Goal: Information Seeking & Learning: Check status

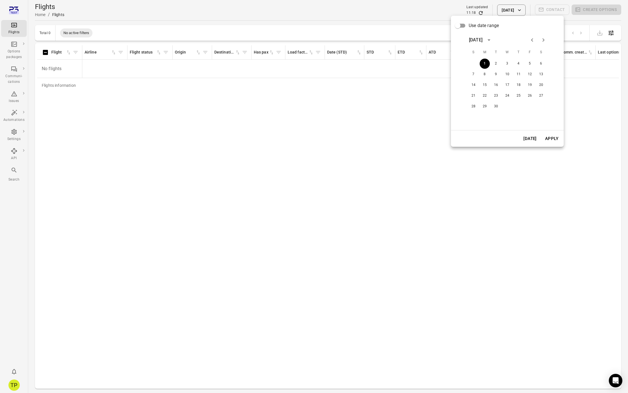
click at [357, 116] on div at bounding box center [314, 196] width 628 height 393
click at [508, 11] on button "[DATE]" at bounding box center [511, 10] width 28 height 11
click at [496, 63] on button "2" at bounding box center [496, 64] width 10 height 10
click at [547, 137] on button "Apply" at bounding box center [551, 139] width 19 height 12
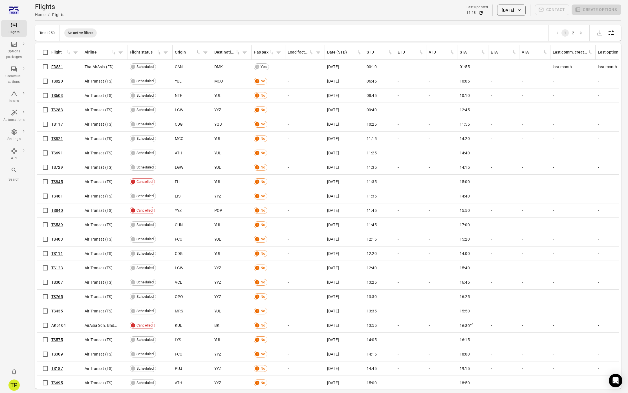
click at [18, 170] on div "Search" at bounding box center [13, 175] width 21 height 16
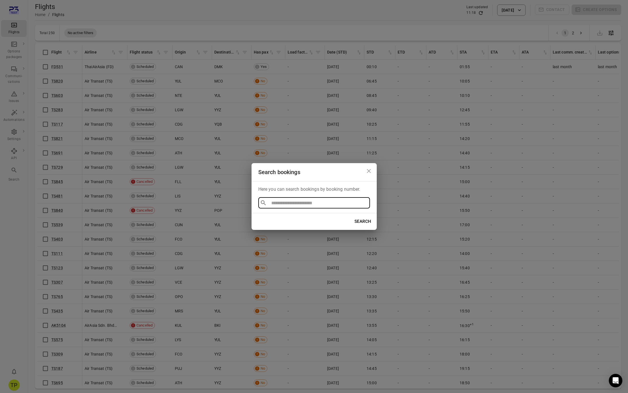
type input "**********"
click at [277, 218] on li "BOOK478222" at bounding box center [314, 216] width 112 height 10
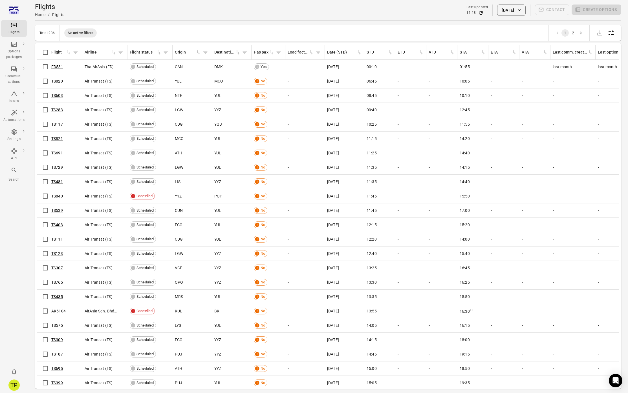
click at [14, 172] on icon "Main navigation" at bounding box center [14, 170] width 7 height 7
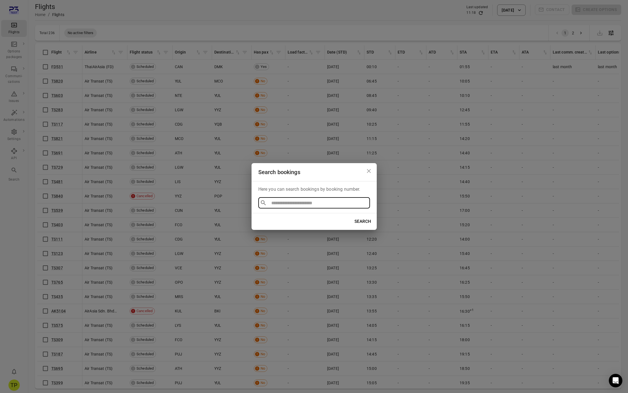
type input "**********"
click at [282, 217] on li "BOOK478222" at bounding box center [314, 216] width 112 height 10
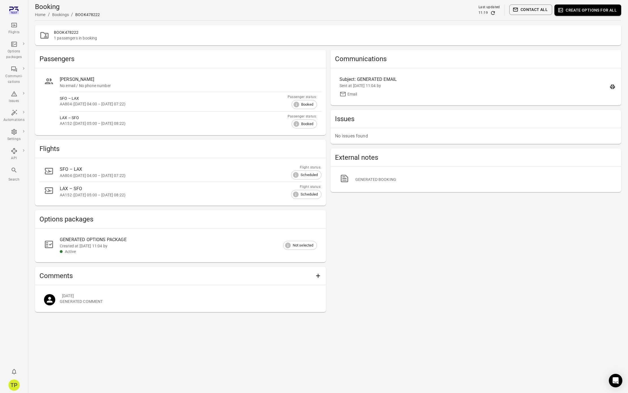
click at [132, 172] on div "SFO – LAX" at bounding box center [184, 169] width 248 height 7
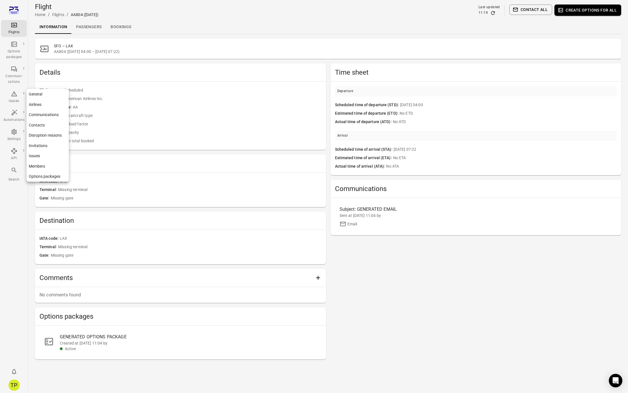
click at [43, 94] on link "General" at bounding box center [47, 94] width 42 height 10
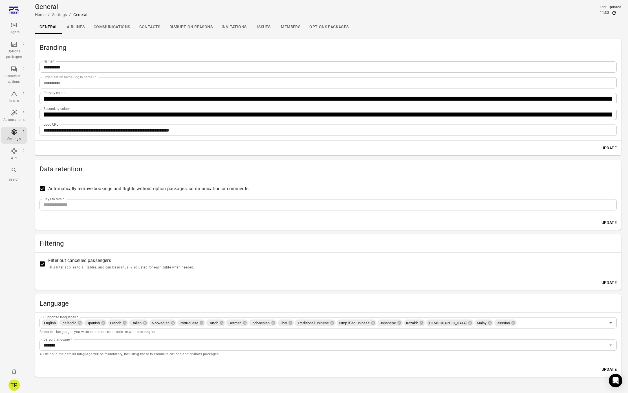
click at [97, 230] on div "**********" at bounding box center [328, 208] width 586 height 339
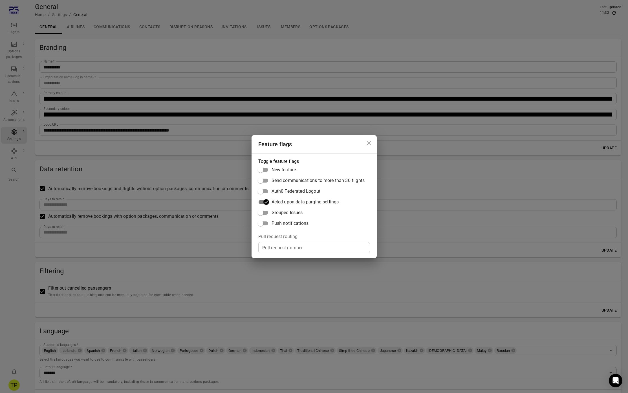
click at [101, 254] on div "Feature flags Toggle feature flags New feature Send communications to more than…" at bounding box center [314, 196] width 628 height 393
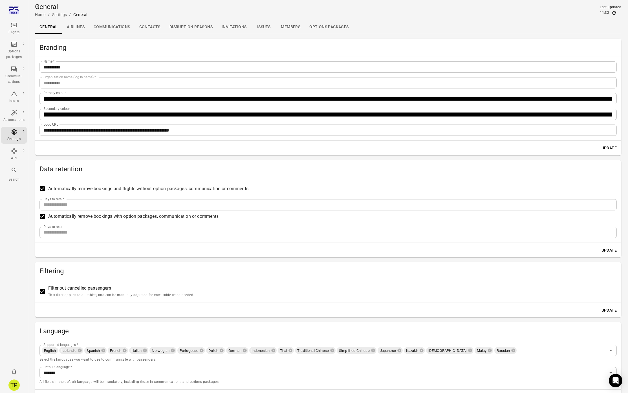
click at [61, 235] on input "***" at bounding box center [327, 232] width 577 height 11
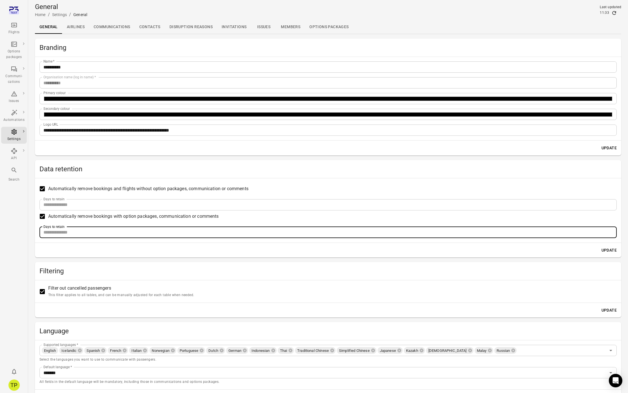
type input "**"
click at [608, 250] on button "Update" at bounding box center [609, 250] width 20 height 10
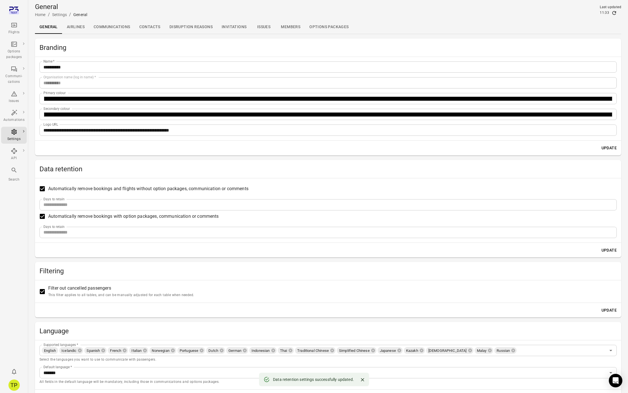
click at [12, 28] on icon "Main navigation" at bounding box center [14, 25] width 7 height 7
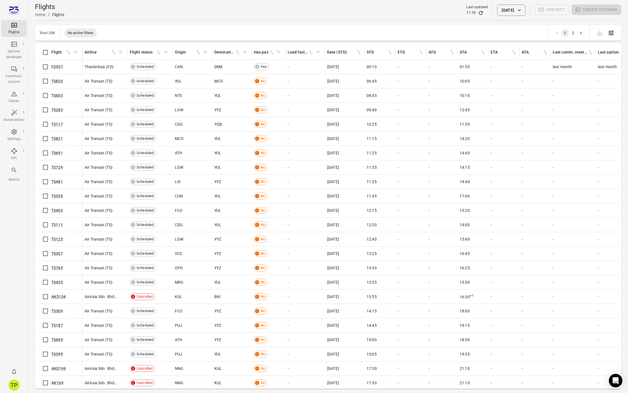
click at [503, 12] on button "[DATE]" at bounding box center [511, 10] width 28 height 11
click at [487, 61] on button "1" at bounding box center [485, 64] width 10 height 10
click at [551, 140] on button "Apply" at bounding box center [551, 139] width 19 height 12
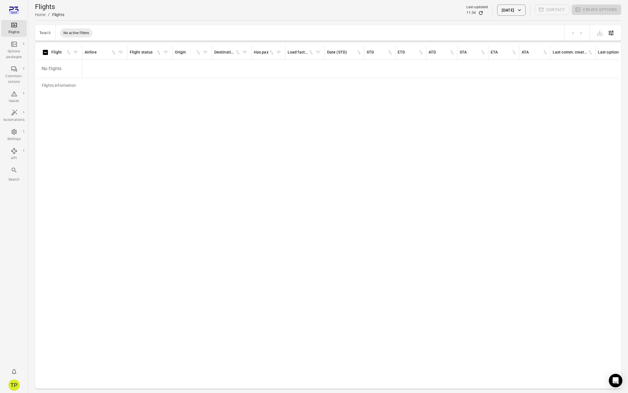
click at [508, 10] on button "[DATE]" at bounding box center [511, 10] width 28 height 11
click at [494, 65] on button "2" at bounding box center [496, 64] width 10 height 10
click at [549, 139] on button "Apply" at bounding box center [551, 139] width 19 height 12
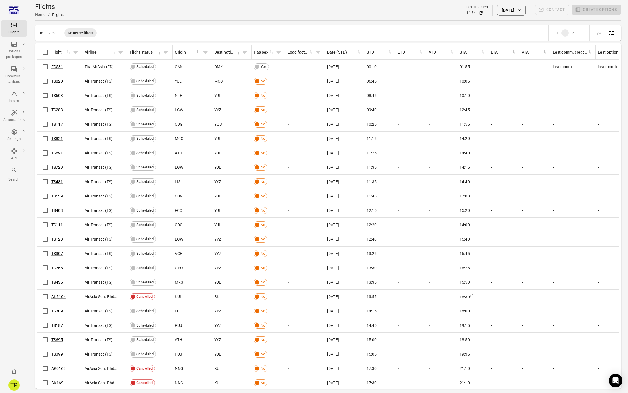
click at [503, 10] on button "[DATE]" at bounding box center [511, 10] width 28 height 11
click at [533, 39] on icon "Previous month" at bounding box center [532, 40] width 7 height 7
click at [554, 57] on icon "Choose date, selected date is Sep 2, 2025" at bounding box center [552, 57] width 7 height 7
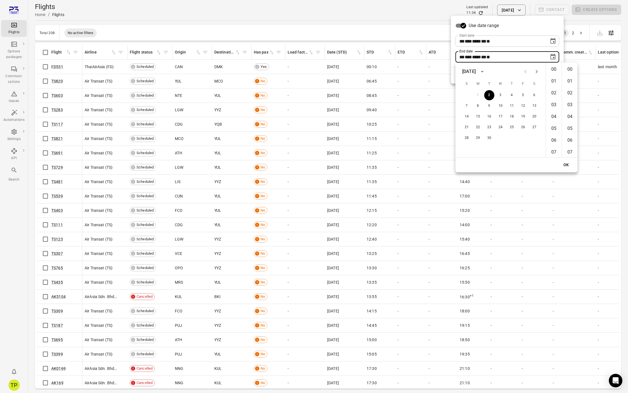
scroll to position [617, 0]
click at [476, 72] on div "[DATE]" at bounding box center [469, 71] width 14 height 7
click at [466, 83] on button "2025" at bounding box center [468, 83] width 20 height 10
click at [537, 71] on icon "Next month" at bounding box center [537, 71] width 2 height 3
click at [529, 72] on button "Previous month" at bounding box center [525, 71] width 11 height 11
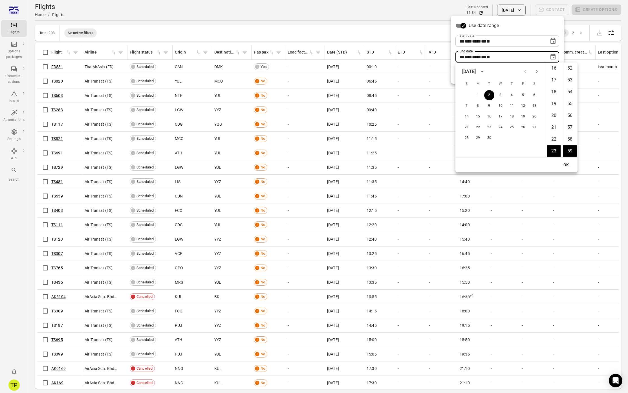
click at [529, 72] on div at bounding box center [530, 71] width 7 height 11
click at [552, 57] on icon "Choose date, selected date is Sep 2, 2025" at bounding box center [552, 57] width 7 height 7
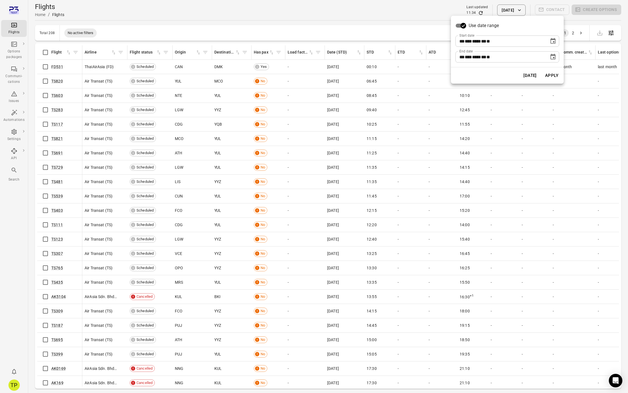
click at [553, 40] on icon "Choose date, selected date is Sep 2, 2025" at bounding box center [552, 41] width 7 height 7
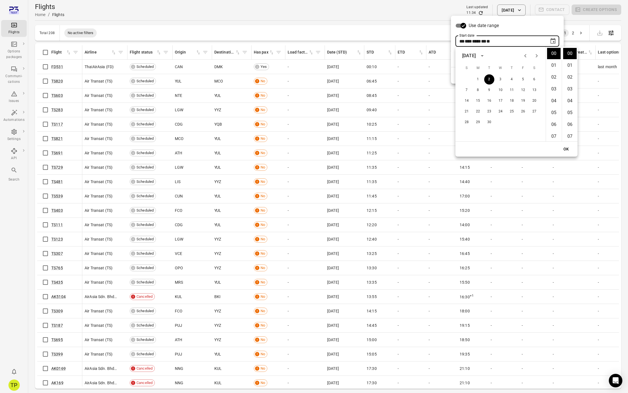
click at [526, 55] on icon "Previous month" at bounding box center [525, 55] width 7 height 7
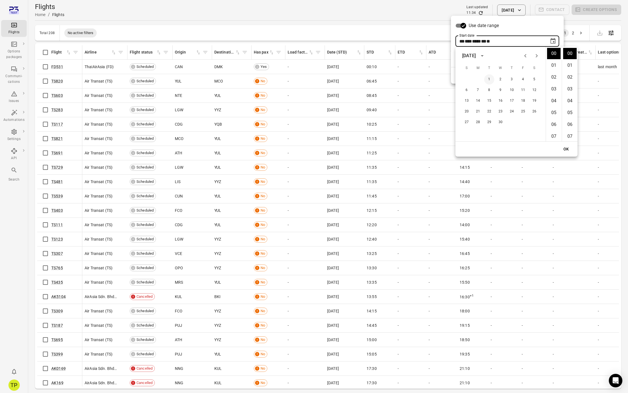
click at [492, 78] on button "1" at bounding box center [489, 79] width 10 height 10
type input "**********"
click at [568, 148] on button "OK" at bounding box center [566, 149] width 18 height 10
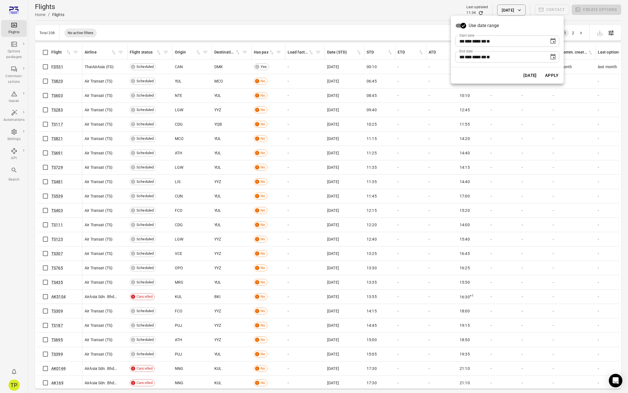
click at [553, 58] on icon "Choose date, selected date is Sep 2, 2025" at bounding box center [552, 57] width 7 height 7
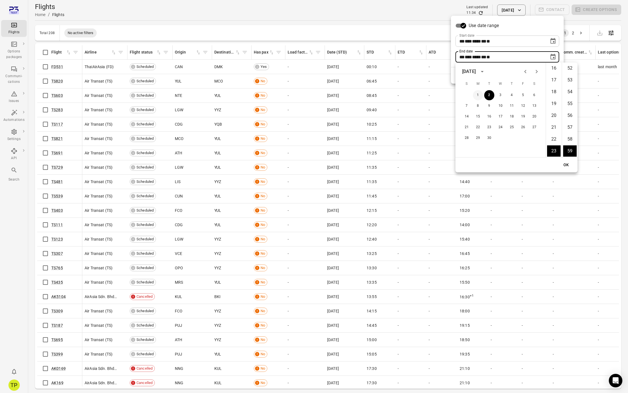
click at [478, 96] on button "1" at bounding box center [478, 95] width 10 height 10
type input "**********"
click at [567, 166] on button "OK" at bounding box center [566, 165] width 18 height 10
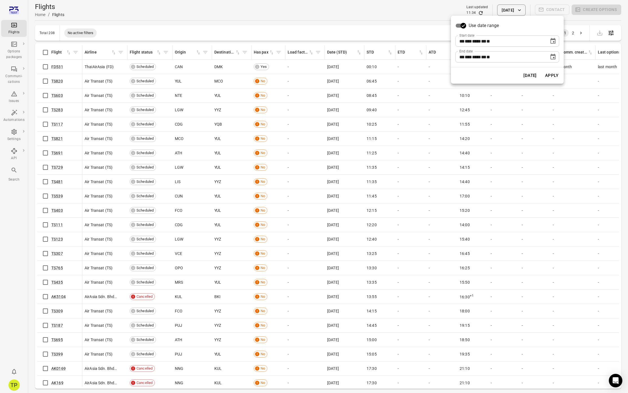
click at [551, 76] on button "Apply" at bounding box center [551, 76] width 19 height 12
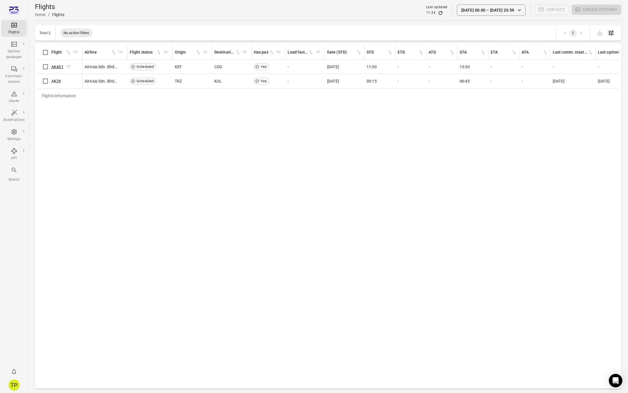
click at [55, 68] on link "AK401" at bounding box center [57, 67] width 12 height 5
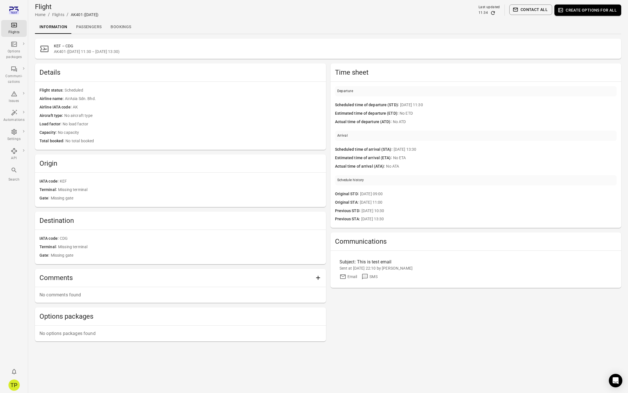
click at [86, 28] on link "Passengers" at bounding box center [89, 27] width 34 height 14
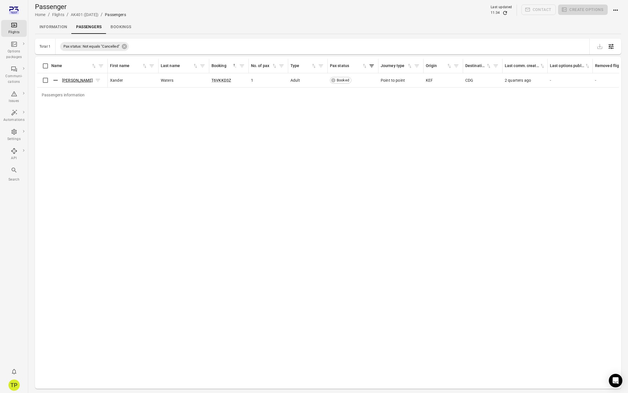
click at [74, 79] on link "[PERSON_NAME]" at bounding box center [77, 80] width 31 height 5
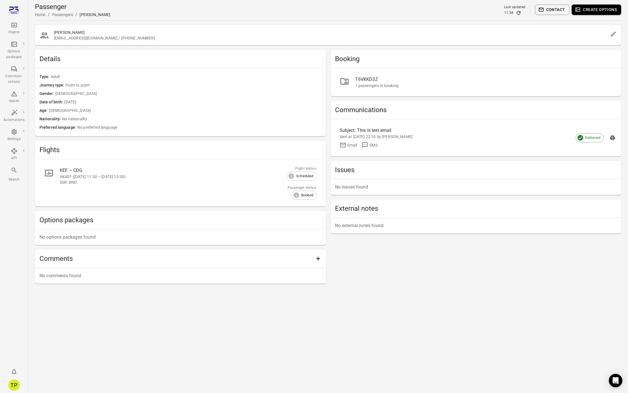
click at [18, 33] on div "Flights" at bounding box center [13, 33] width 21 height 6
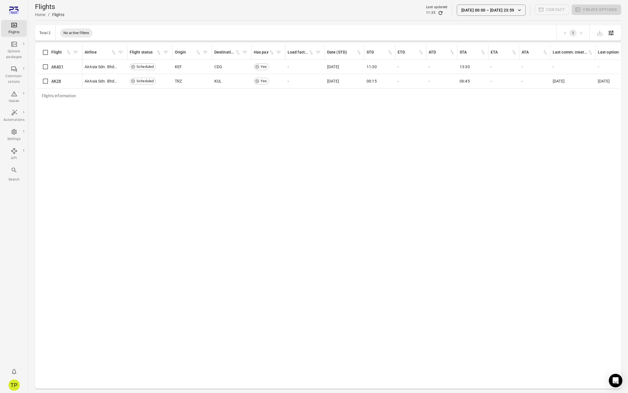
click at [501, 14] on button "[DATE] 00:00 – [DATE] 23:59" at bounding box center [491, 10] width 69 height 11
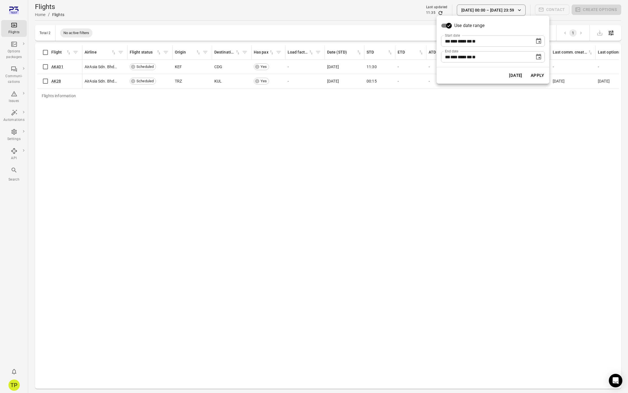
click at [509, 73] on button "[DATE]" at bounding box center [515, 76] width 19 height 12
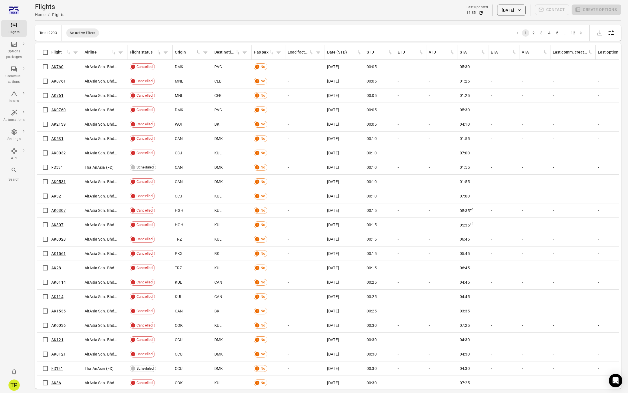
click at [510, 8] on button "[DATE]" at bounding box center [511, 10] width 28 height 11
click at [518, 64] on button "2" at bounding box center [518, 64] width 10 height 10
click at [547, 136] on button "Apply" at bounding box center [551, 139] width 19 height 12
click at [509, 12] on button "[DATE]" at bounding box center [511, 10] width 28 height 11
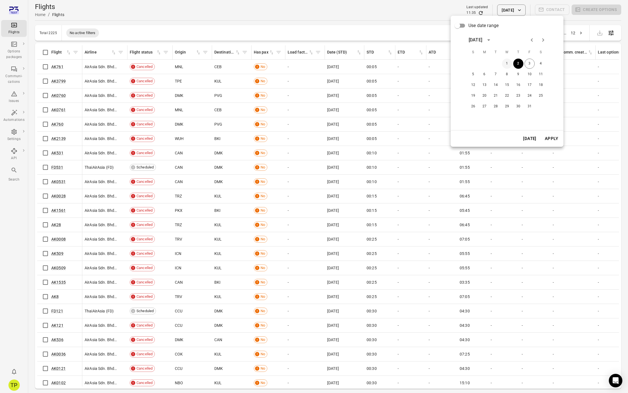
click at [507, 62] on button "1" at bounding box center [507, 64] width 10 height 10
click at [543, 137] on button "Apply" at bounding box center [551, 139] width 19 height 12
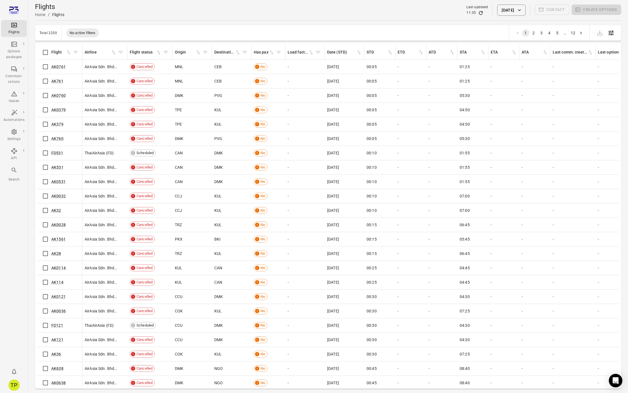
click at [497, 14] on button "[DATE]" at bounding box center [511, 10] width 28 height 11
click at [534, 39] on icon "Previous month" at bounding box center [531, 40] width 7 height 7
click at [488, 62] on button "1" at bounding box center [484, 64] width 10 height 10
click at [546, 136] on button "Apply" at bounding box center [551, 139] width 19 height 12
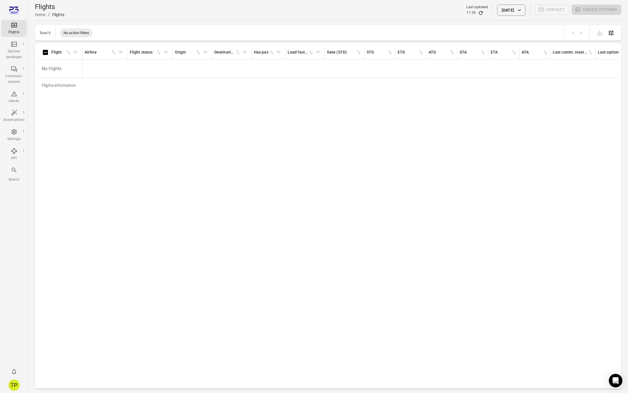
click at [508, 12] on button "[DATE]" at bounding box center [511, 10] width 28 height 11
click at [495, 63] on button "2" at bounding box center [496, 64] width 10 height 10
click at [549, 138] on button "Apply" at bounding box center [551, 139] width 19 height 12
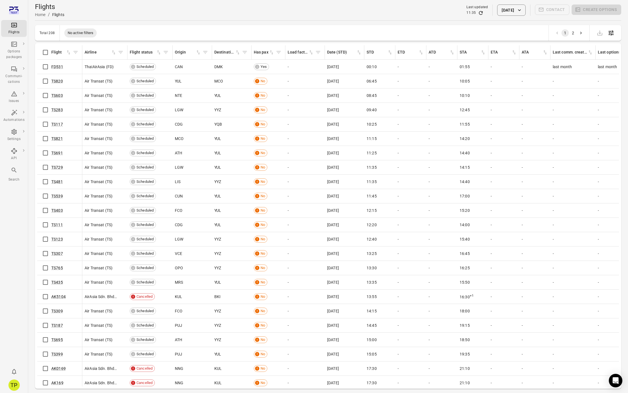
click at [500, 10] on button "[DATE]" at bounding box center [511, 10] width 28 height 11
click at [485, 64] on button "1" at bounding box center [485, 64] width 10 height 10
click at [550, 137] on button "Apply" at bounding box center [551, 139] width 19 height 12
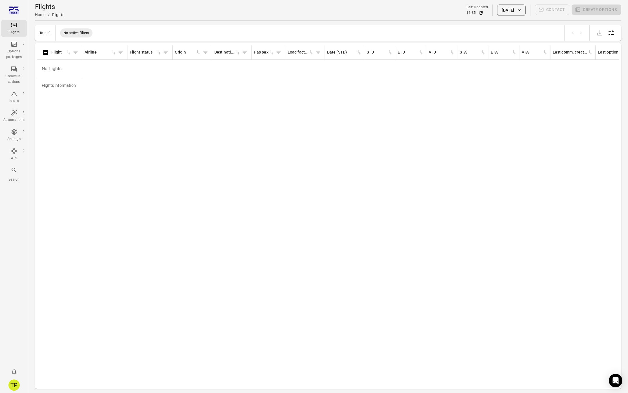
click at [507, 11] on button "[DATE]" at bounding box center [511, 10] width 28 height 11
click at [530, 41] on icon "Previous month" at bounding box center [532, 40] width 7 height 7
click at [473, 114] on button "31" at bounding box center [473, 117] width 10 height 10
click at [548, 141] on button "Apply" at bounding box center [551, 139] width 19 height 12
click at [508, 11] on button "[DATE]" at bounding box center [511, 10] width 28 height 11
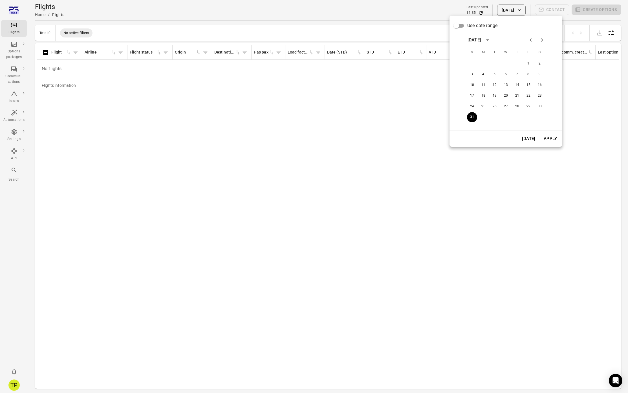
click at [541, 43] on icon "Next month" at bounding box center [541, 40] width 7 height 7
click at [494, 63] on button "2" at bounding box center [494, 64] width 10 height 10
click at [549, 140] on button "Apply" at bounding box center [549, 139] width 19 height 12
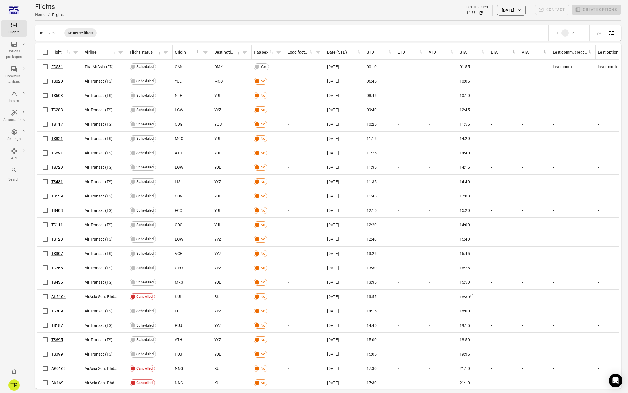
click at [504, 9] on button "[DATE]" at bounding box center [511, 10] width 28 height 11
click at [509, 63] on button "3" at bounding box center [507, 64] width 10 height 10
click at [548, 139] on button "Apply" at bounding box center [551, 139] width 19 height 12
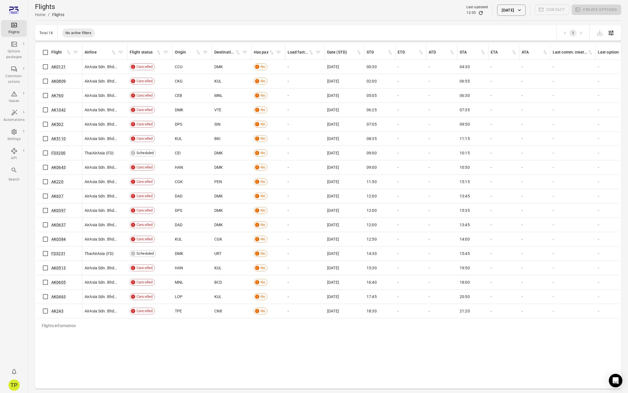
click at [204, 351] on div "Flights information Flight Airline Flight status Origin Destination Has pax Loa…" at bounding box center [328, 215] width 582 height 341
click at [500, 7] on button "[DATE]" at bounding box center [511, 10] width 28 height 11
click at [519, 63] on button "4" at bounding box center [518, 64] width 10 height 10
click at [550, 136] on button "Apply" at bounding box center [551, 139] width 19 height 12
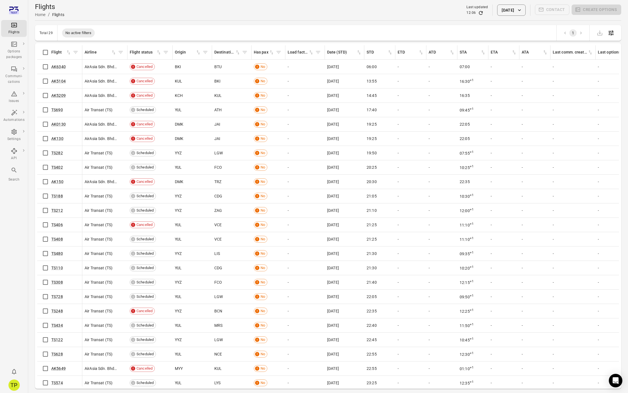
click at [505, 8] on button "[DATE]" at bounding box center [511, 10] width 28 height 11
click at [530, 63] on button "5" at bounding box center [530, 64] width 10 height 10
click at [548, 137] on button "Apply" at bounding box center [551, 139] width 19 height 12
click at [507, 11] on button "[DATE]" at bounding box center [511, 10] width 28 height 11
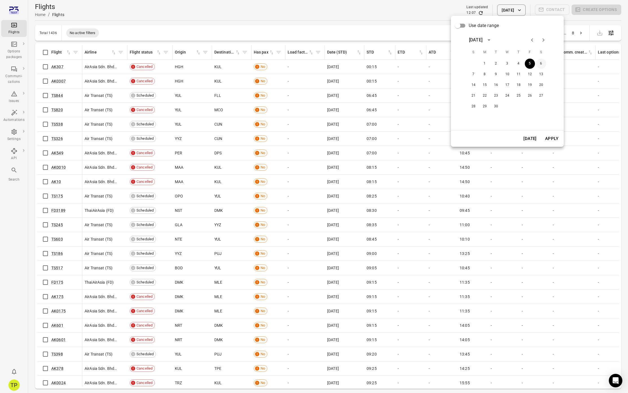
click at [540, 63] on button "6" at bounding box center [541, 64] width 10 height 10
click at [548, 139] on button "Apply" at bounding box center [551, 139] width 19 height 12
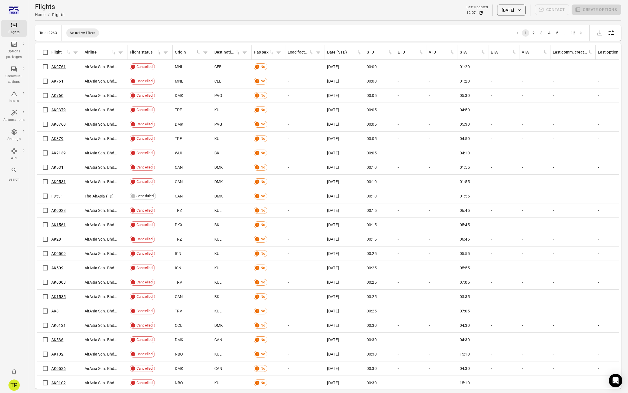
click at [508, 14] on button "[DATE]" at bounding box center [511, 10] width 28 height 11
click at [471, 72] on button "7" at bounding box center [473, 74] width 10 height 10
click at [551, 139] on button "Apply" at bounding box center [551, 139] width 19 height 12
click at [514, 12] on button "[DATE]" at bounding box center [511, 10] width 28 height 11
click at [486, 74] on button "8" at bounding box center [485, 74] width 10 height 10
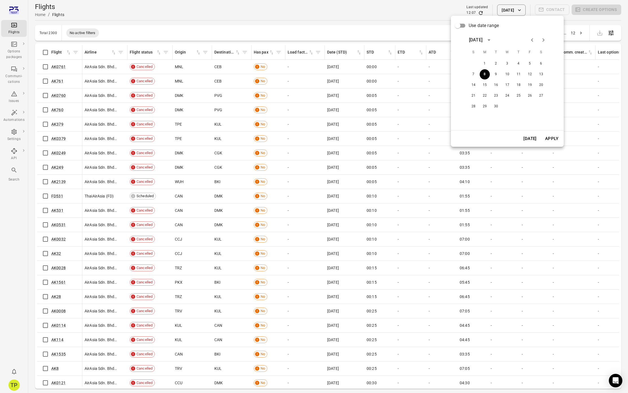
click at [552, 141] on button "Apply" at bounding box center [551, 139] width 19 height 12
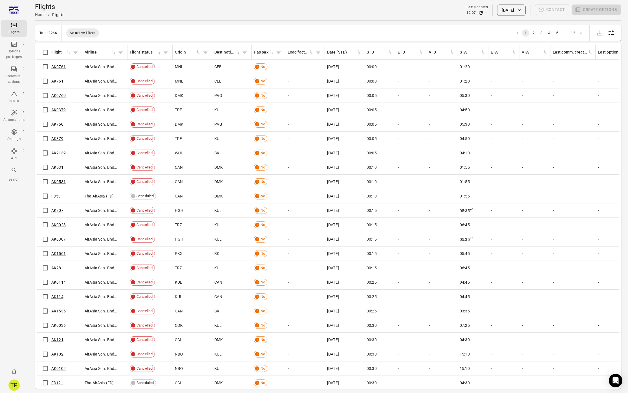
click at [518, 12] on icon "button" at bounding box center [519, 10] width 6 height 6
click at [353, 25] on div at bounding box center [314, 196] width 628 height 393
